Goal: Communication & Community: Answer question/provide support

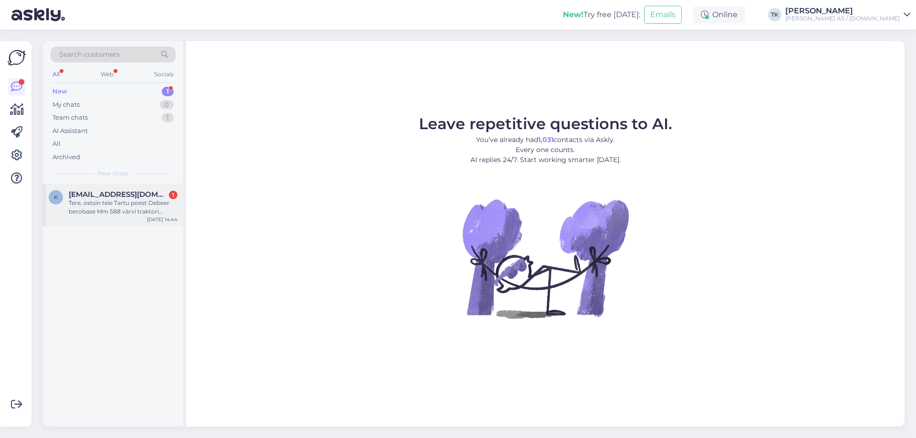
click at [118, 204] on div "Tere, ostsin teie Tartu poest Debeer berobase Mm 588 värvi traktori velgede vär…" at bounding box center [123, 207] width 109 height 17
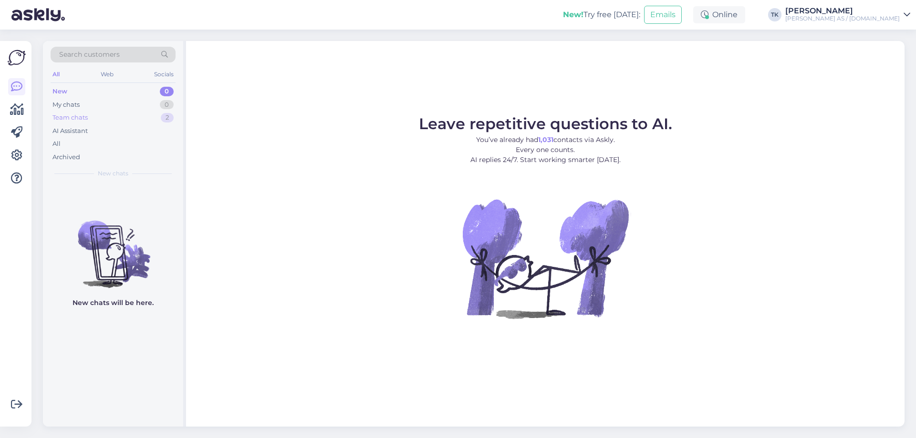
click at [75, 119] on div "Team chats" at bounding box center [69, 118] width 35 height 10
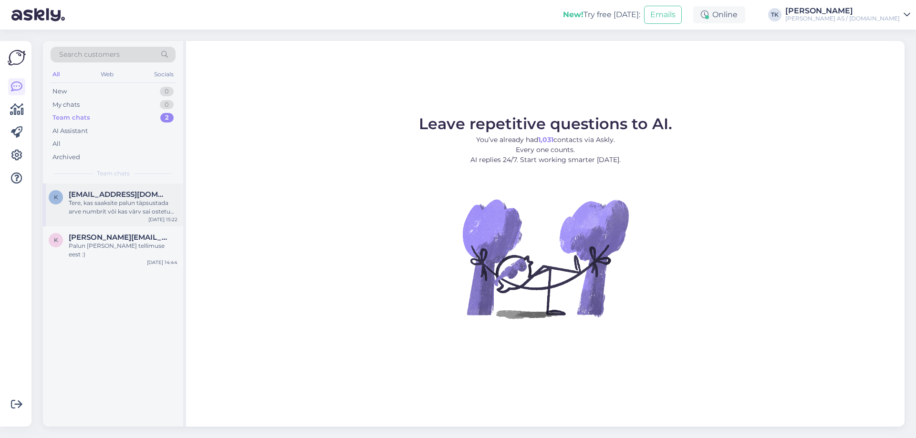
click at [80, 203] on div "Tere, kas saaksite palun täpsustada arve numbrit või kas värv sai ostetud ettev…" at bounding box center [123, 207] width 109 height 17
